Goal: Task Accomplishment & Management: Complete application form

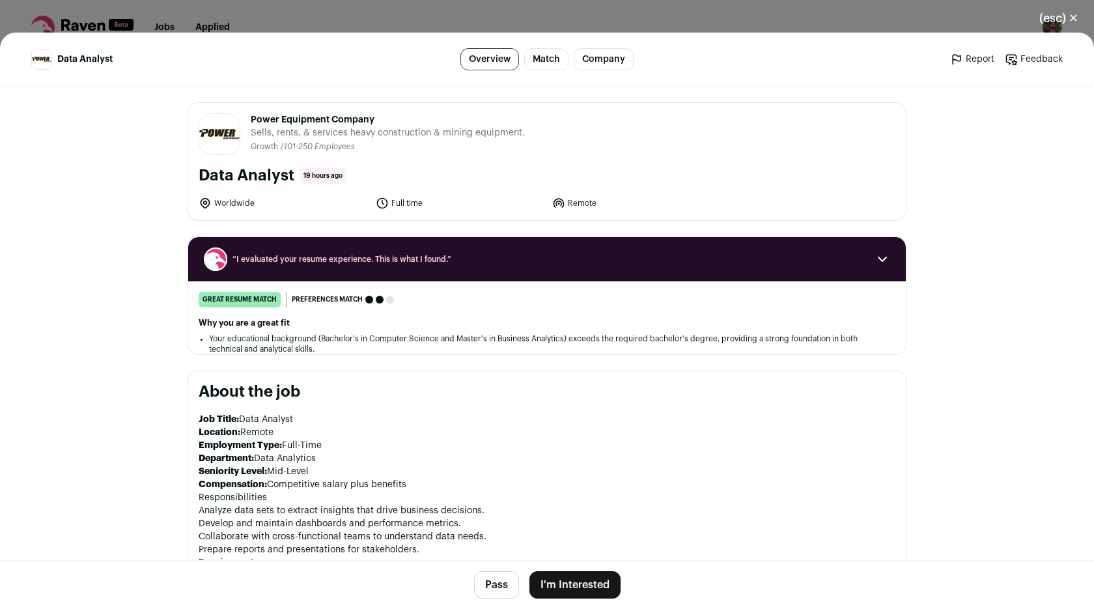
click at [542, 589] on button "I'm Interested" at bounding box center [574, 584] width 91 height 27
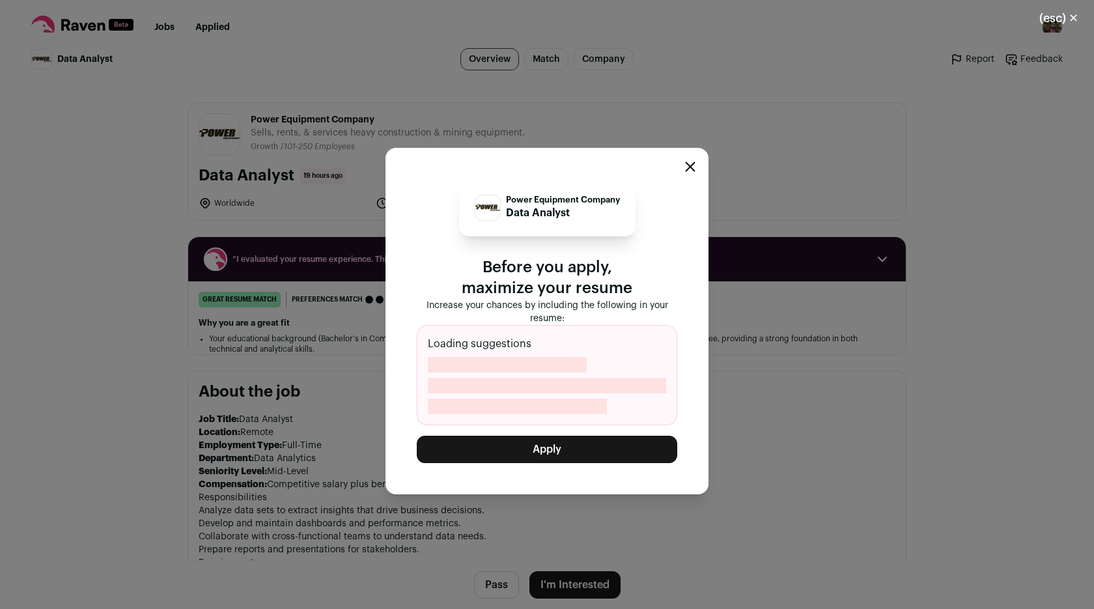
click at [570, 461] on button "Apply" at bounding box center [547, 449] width 260 height 27
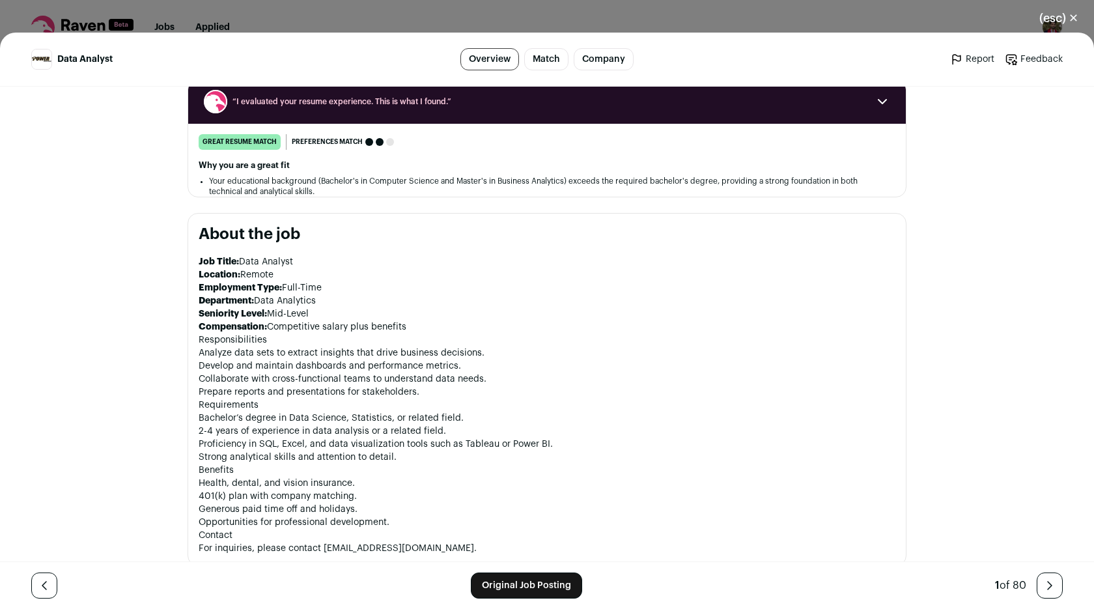
scroll to position [122, 0]
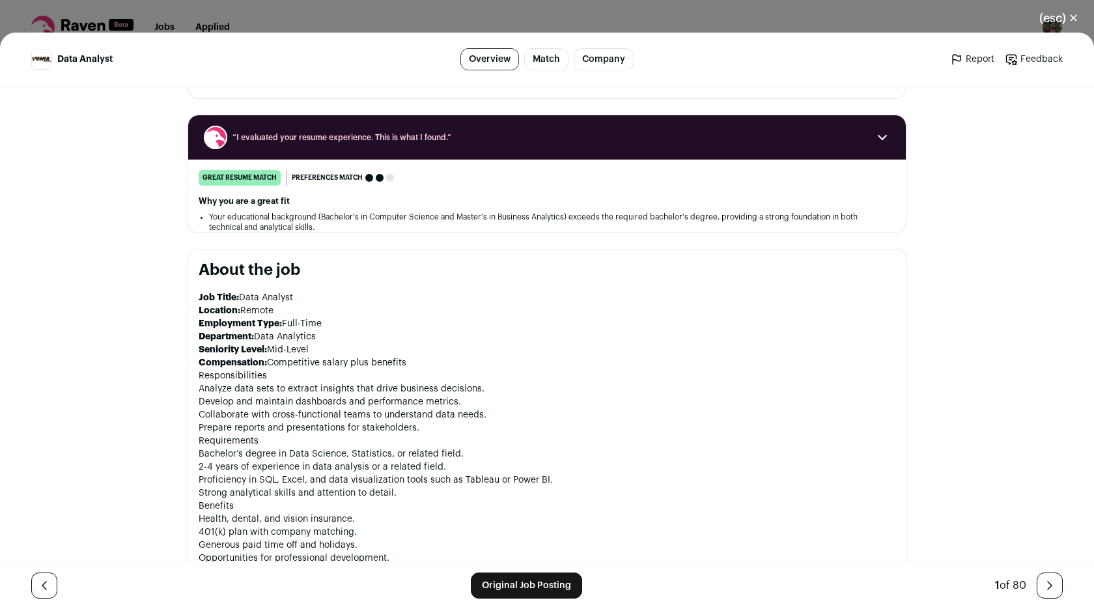
click at [1042, 584] on icon "Close modal via background" at bounding box center [1050, 586] width 16 height 16
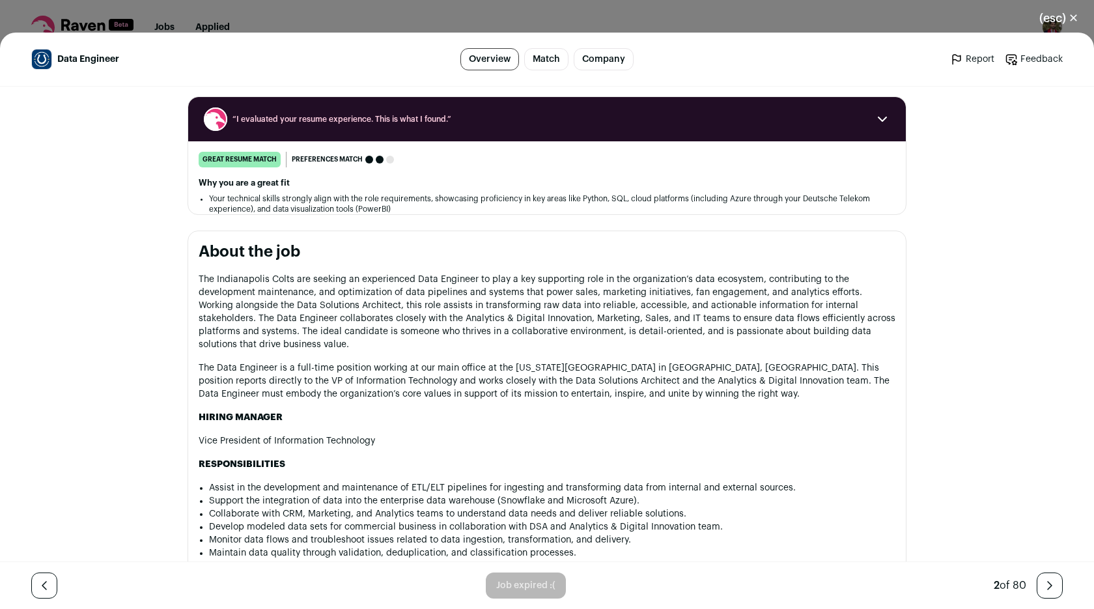
scroll to position [0, 0]
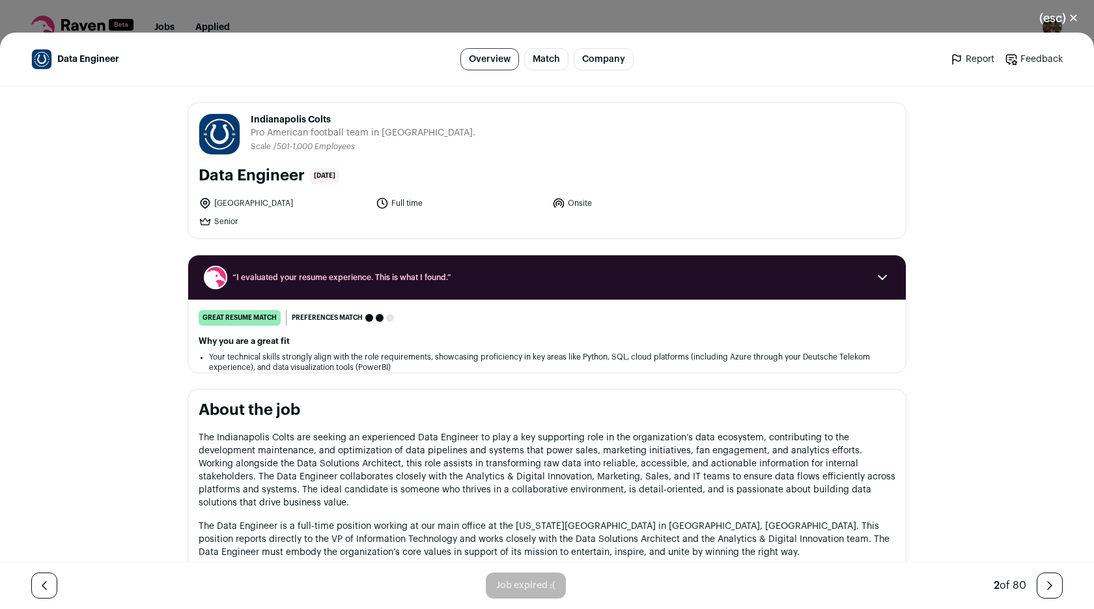
click at [1042, 591] on icon "Close modal via background" at bounding box center [1050, 586] width 16 height 16
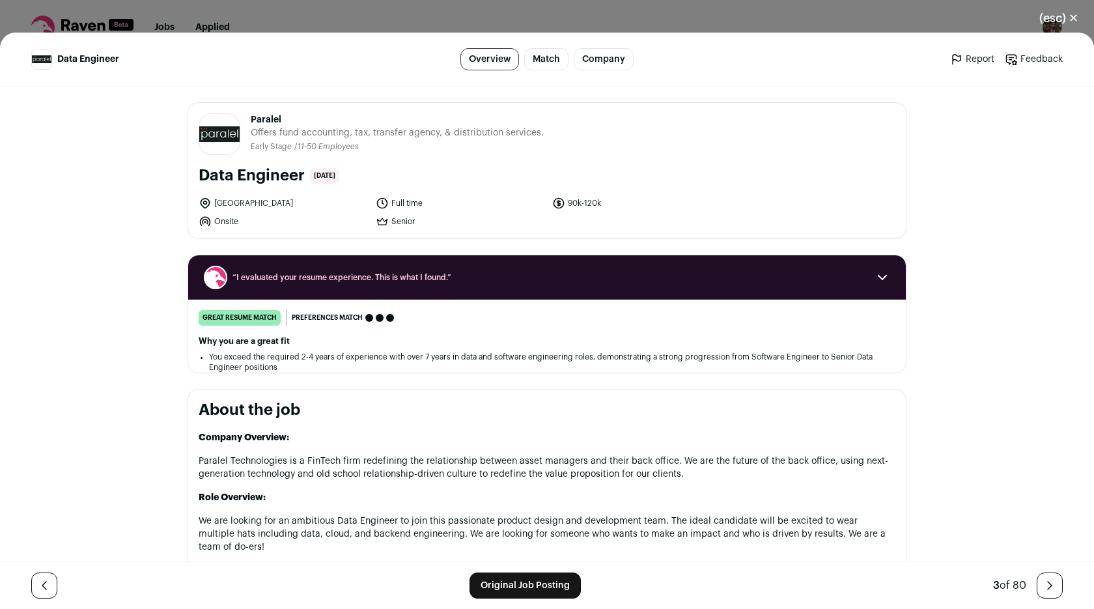
click at [333, 25] on div "(esc) ✕ Data Engineer Overview Match Company Report Feedback Report Feedback Pa…" at bounding box center [547, 304] width 1094 height 609
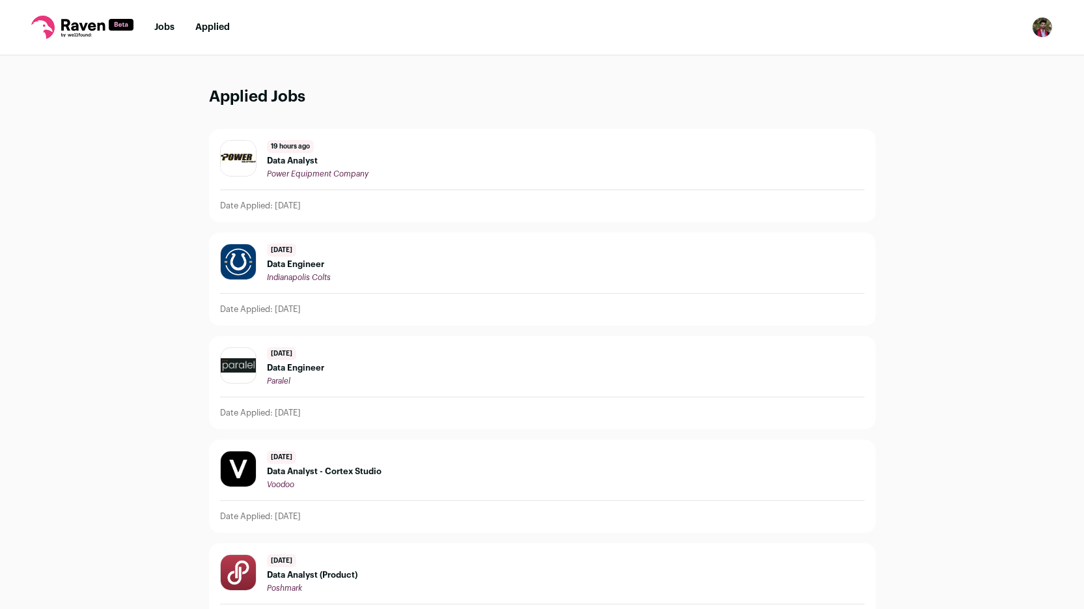
click at [164, 32] on li "Jobs" at bounding box center [164, 27] width 20 height 13
click at [157, 28] on link "Jobs" at bounding box center [164, 27] width 20 height 9
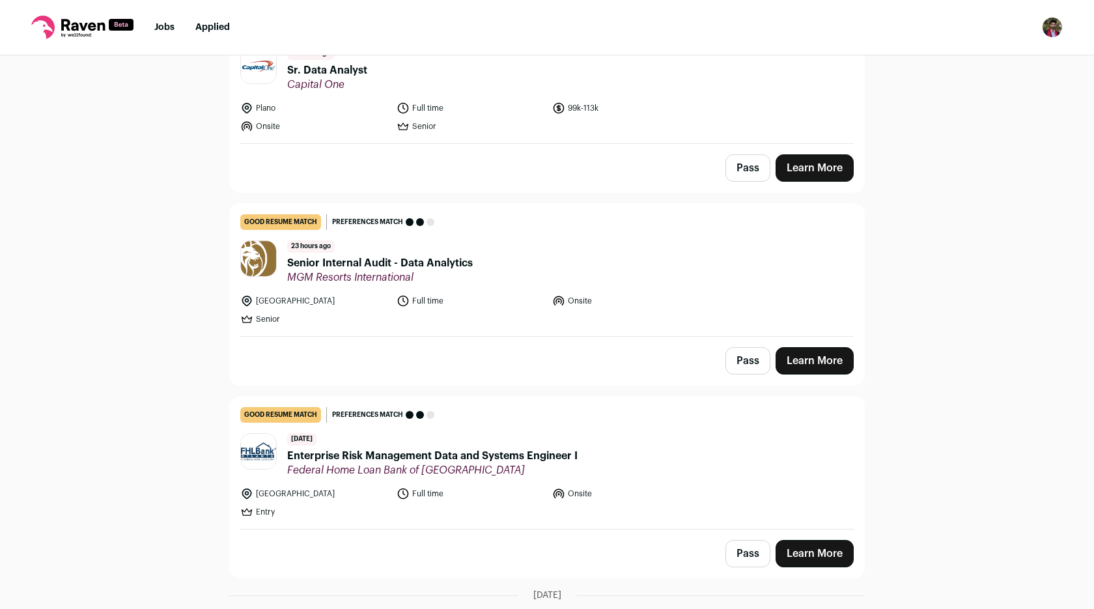
scroll to position [390, 0]
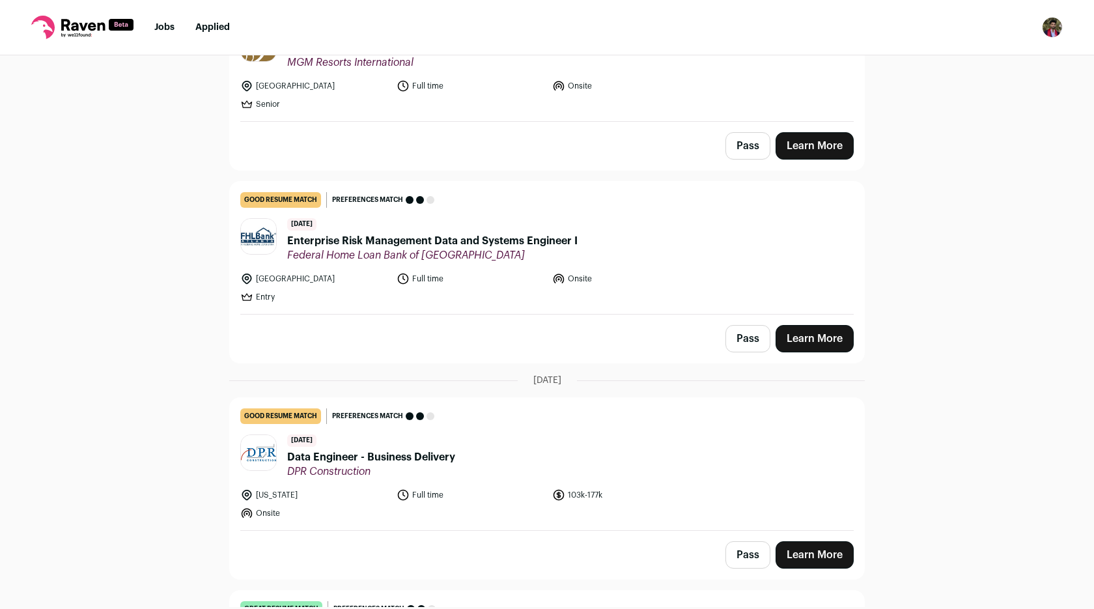
click at [811, 345] on link "Learn More" at bounding box center [815, 338] width 78 height 27
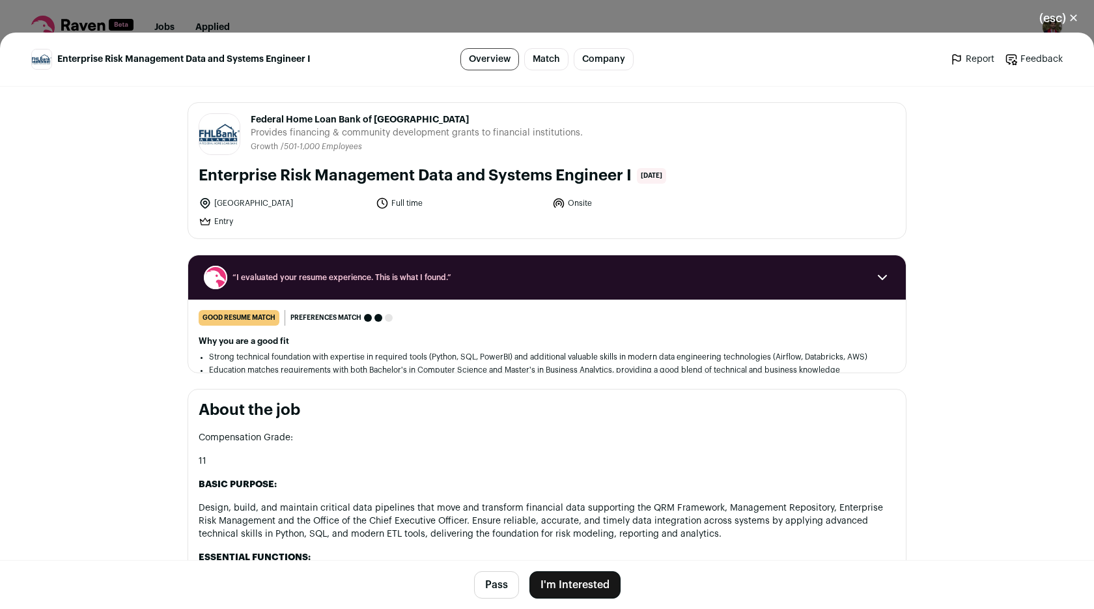
click at [574, 578] on button "I'm Interested" at bounding box center [574, 584] width 91 height 27
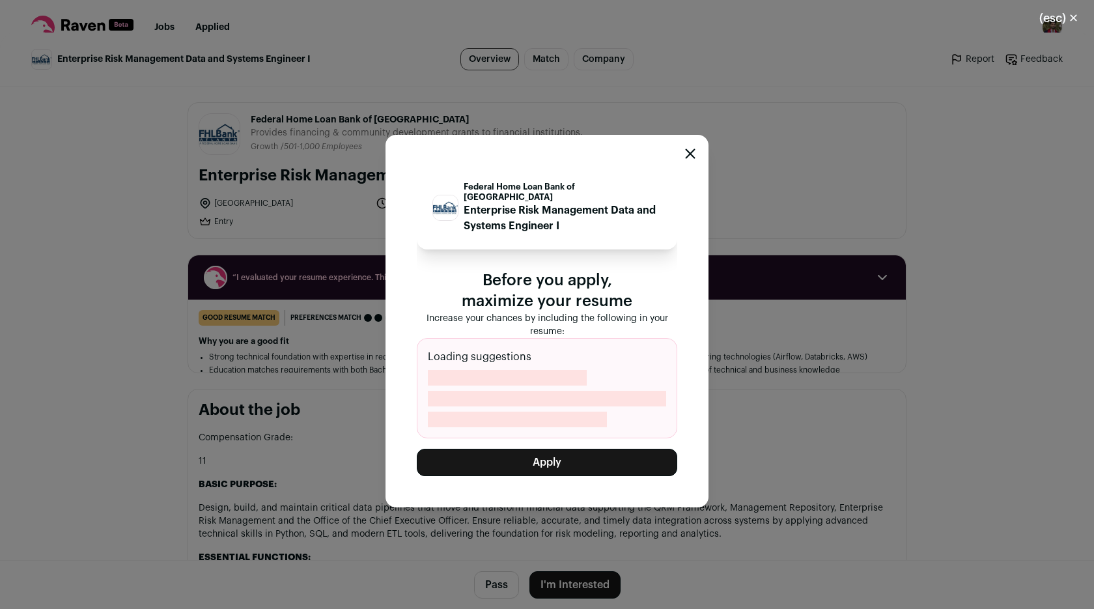
click at [465, 455] on button "Apply" at bounding box center [547, 462] width 260 height 27
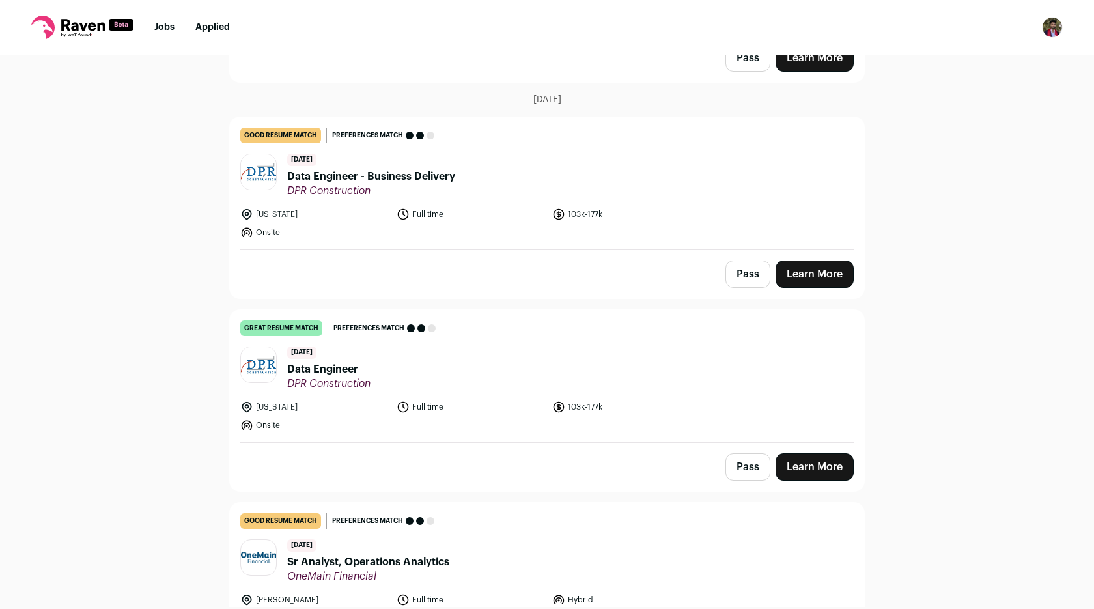
scroll to position [480, 0]
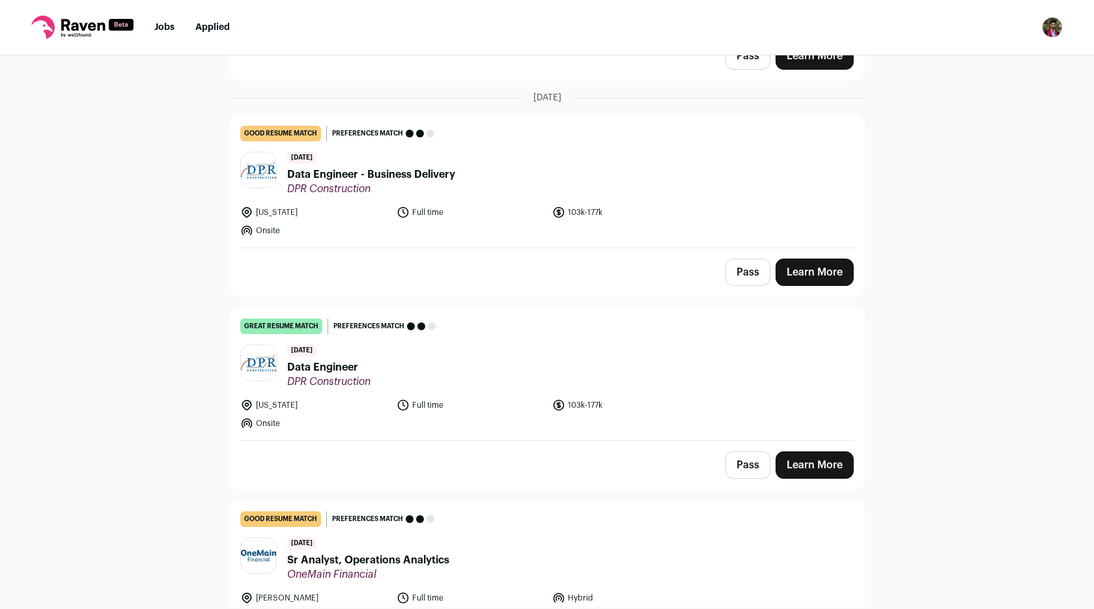
click at [804, 472] on link "Learn More" at bounding box center [815, 464] width 78 height 27
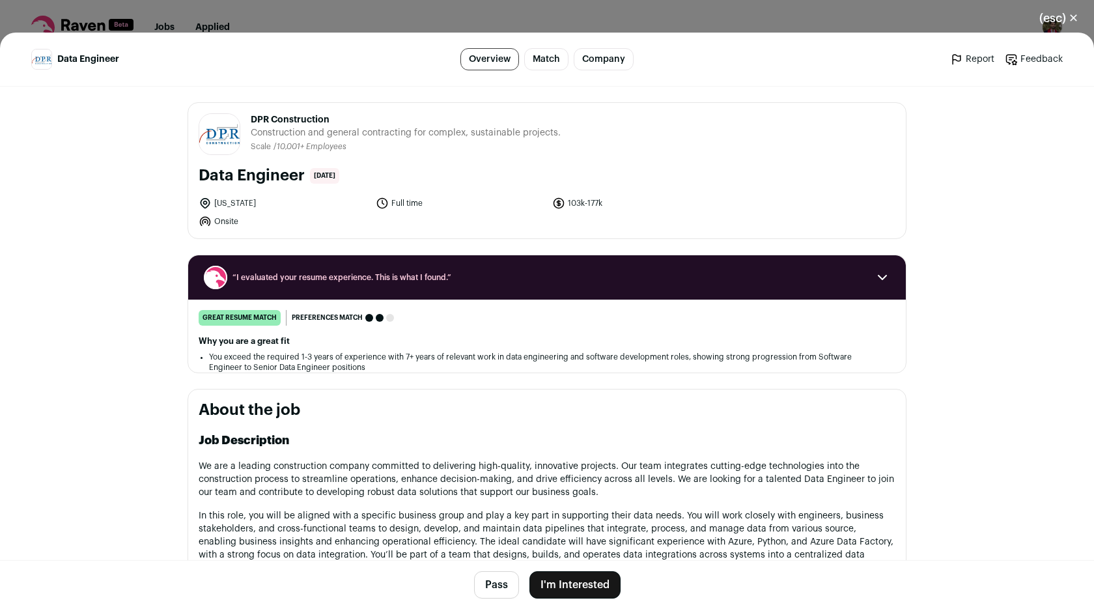
click at [595, 584] on button "I'm Interested" at bounding box center [574, 584] width 91 height 27
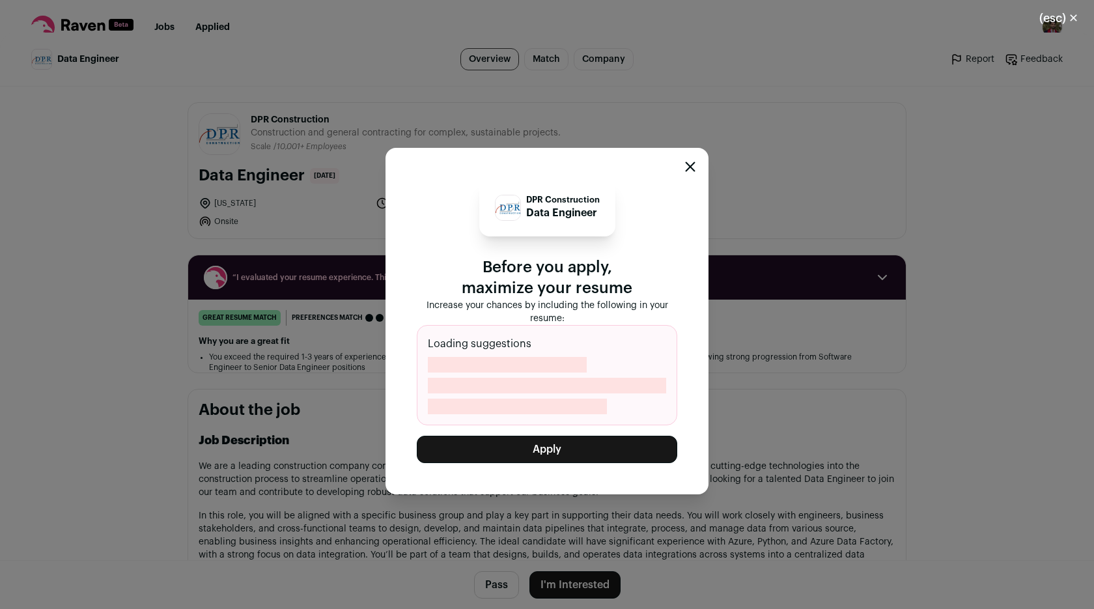
click at [634, 438] on button "Apply" at bounding box center [547, 449] width 260 height 27
